Goal: Task Accomplishment & Management: Use online tool/utility

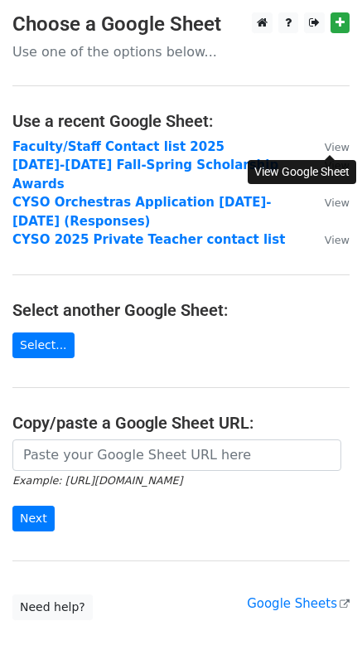
click at [339, 145] on small "View" at bounding box center [337, 147] width 25 height 12
click at [100, 146] on strong "Faculty/Staff Contact list 2025" at bounding box center [118, 146] width 212 height 15
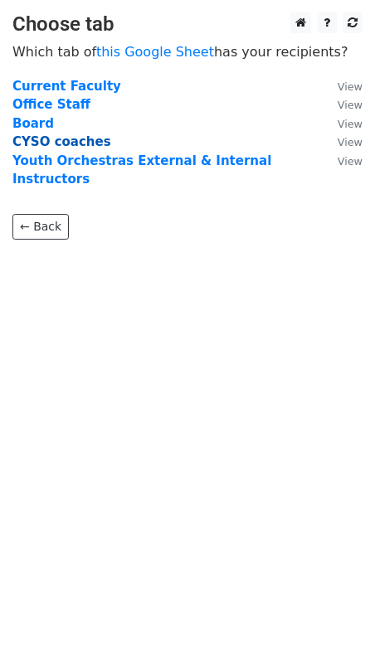
click at [68, 142] on strong "CYSO coaches" at bounding box center [61, 141] width 99 height 15
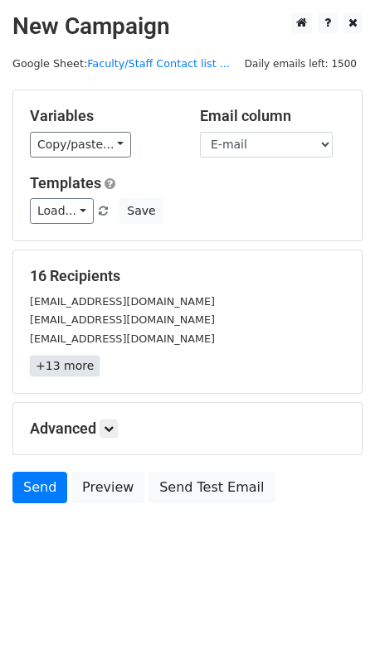
click at [52, 368] on link "+13 more" at bounding box center [65, 366] width 70 height 21
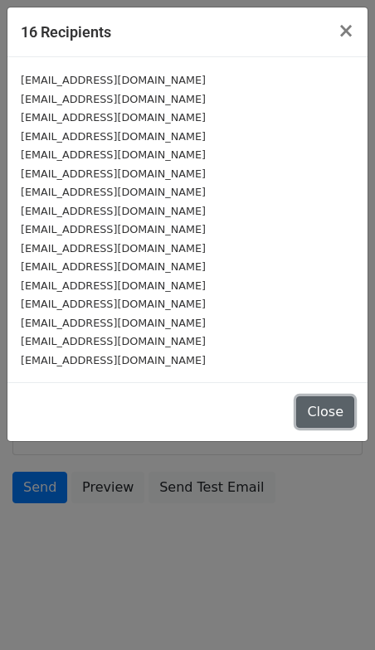
click at [329, 414] on button "Close" at bounding box center [325, 411] width 58 height 31
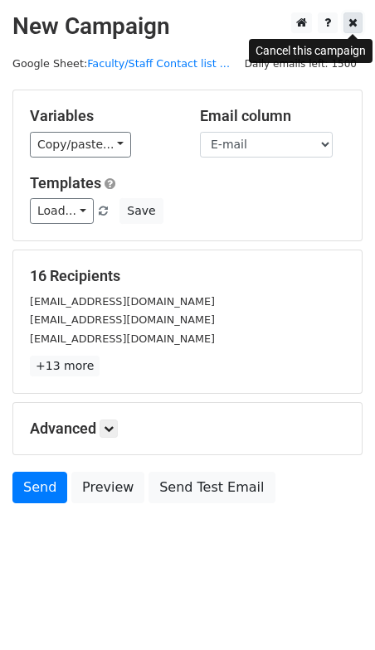
click at [357, 21] on link at bounding box center [352, 22] width 19 height 21
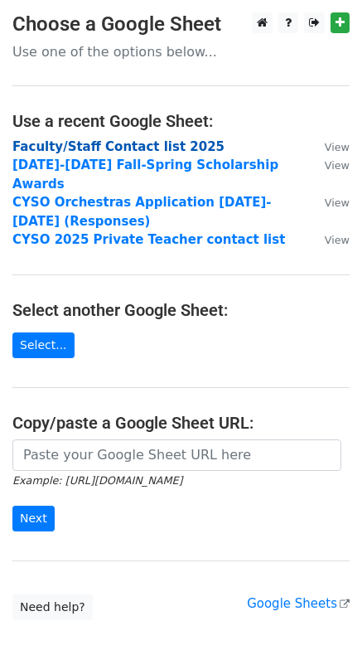
click at [123, 143] on strong "Faculty/Staff Contact list 2025" at bounding box center [118, 146] width 212 height 15
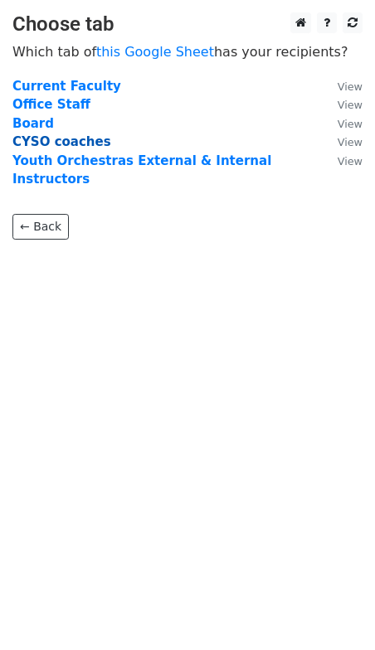
click at [58, 141] on strong "CYSO coaches" at bounding box center [61, 141] width 99 height 15
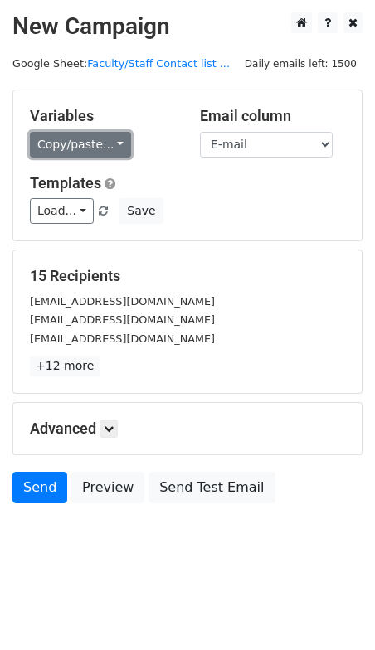
click at [104, 148] on link "Copy/paste..." at bounding box center [80, 145] width 101 height 26
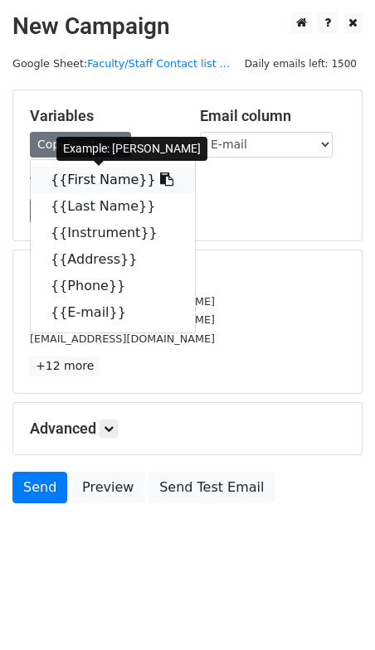
click at [95, 183] on link "{{First Name}}" at bounding box center [113, 180] width 164 height 27
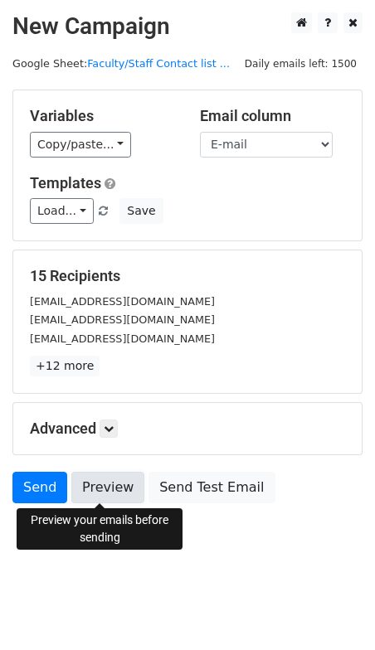
click at [99, 484] on link "Preview" at bounding box center [107, 487] width 73 height 31
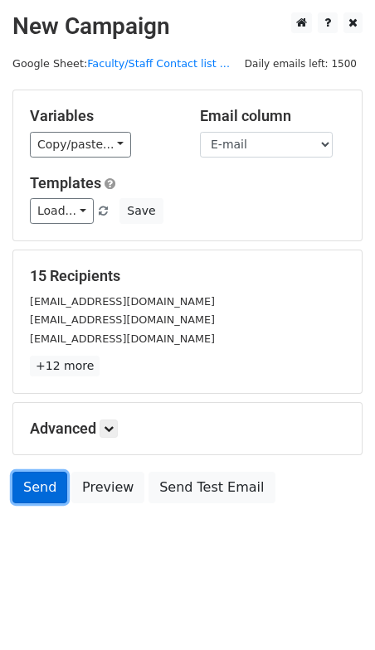
click at [40, 487] on link "Send" at bounding box center [39, 487] width 55 height 31
